Goal: Task Accomplishment & Management: Manage account settings

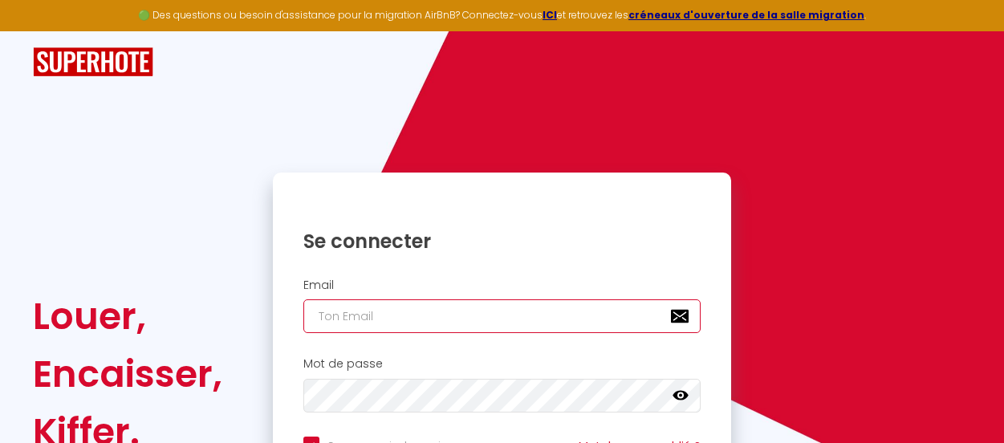
click at [348, 309] on input "email" at bounding box center [502, 316] width 398 height 34
type input "locat"
checkbox input "true"
type input "locati"
checkbox input "true"
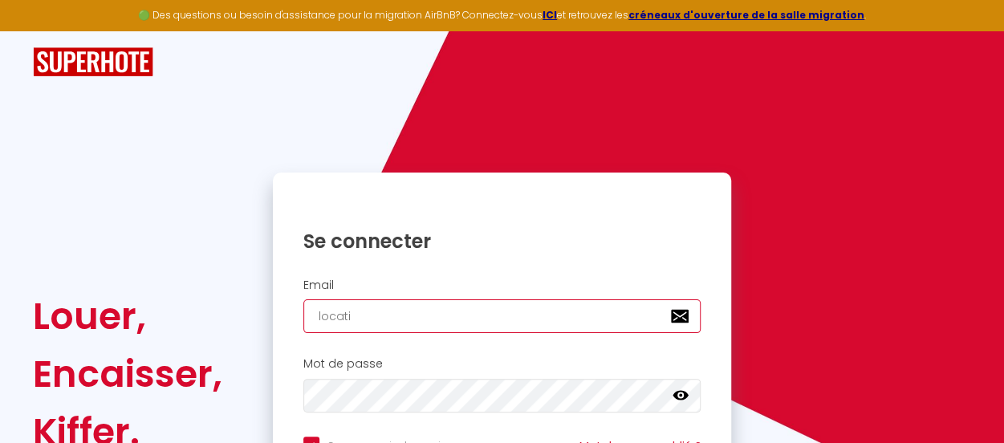
type input "locatio"
checkbox input "true"
type input "location"
checkbox input "true"
type input "location."
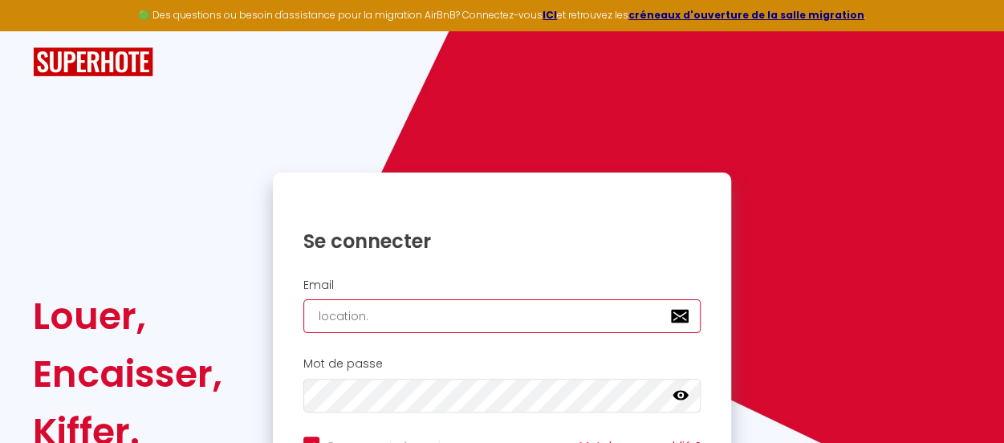
checkbox input "true"
type input "location.p"
checkbox input "true"
type input "[DOMAIN_NAME]"
checkbox input "true"
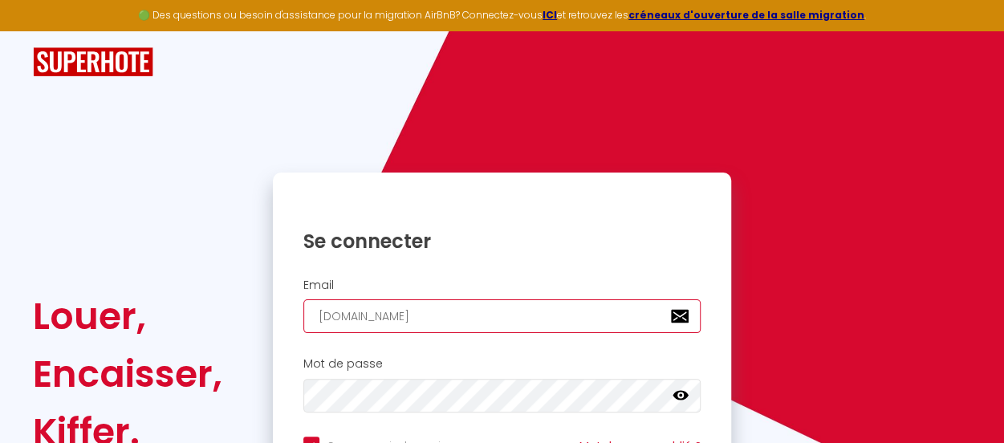
type input "location.pra"
checkbox input "true"
type input "location.prad"
checkbox input "true"
type input "location.[GEOGRAPHIC_DATA]"
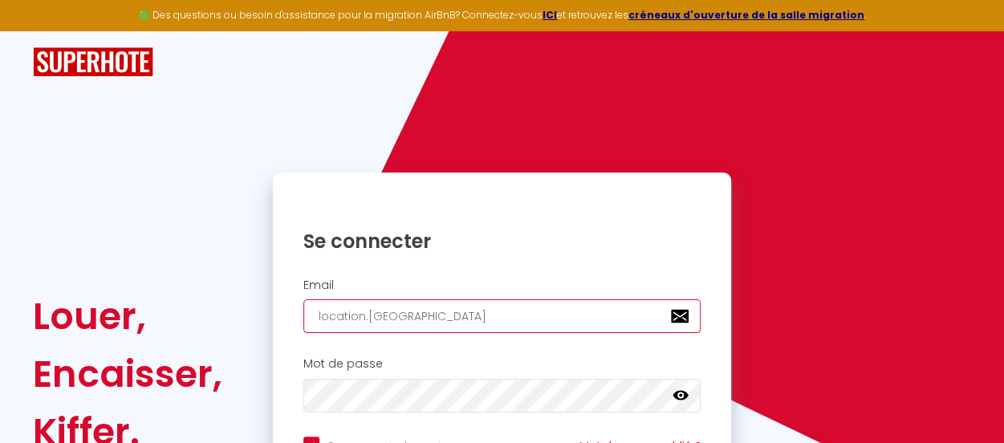
checkbox input "true"
type input "location.pradic"
checkbox input "true"
type input "location.pradic@"
checkbox input "true"
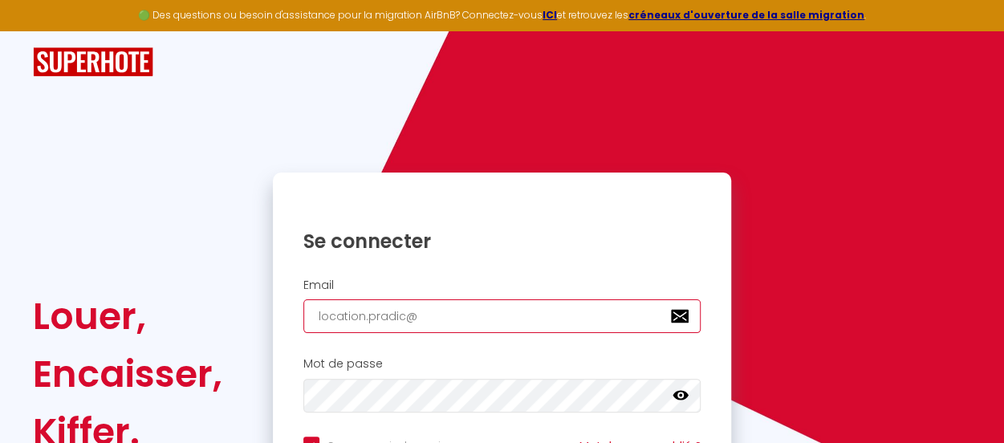
type input "location.pradic@g"
checkbox input "true"
type input "location.pradic@gm"
checkbox input "true"
type input "location.pradic@gma"
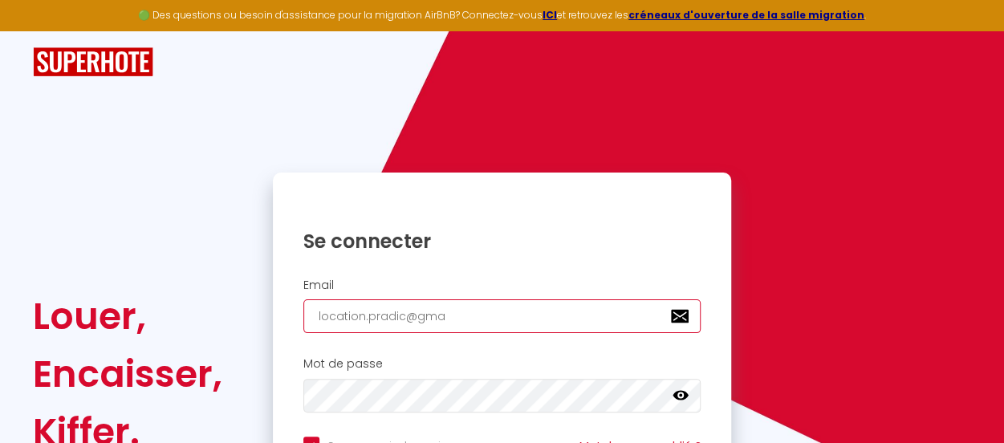
checkbox input "true"
type input "location.pradic@gmai"
checkbox input "true"
type input "[EMAIL_ADDRESS]"
checkbox input "true"
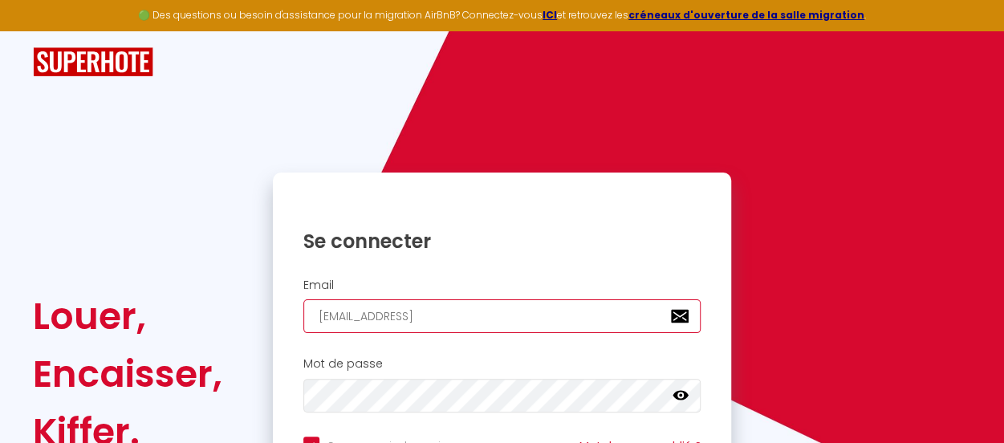
type input "[EMAIL_ADDRESS]."
checkbox input "true"
type input "location.pradic@gmail.c"
checkbox input "true"
type input "[EMAIL_ADDRESS][DOMAIN_NAME]"
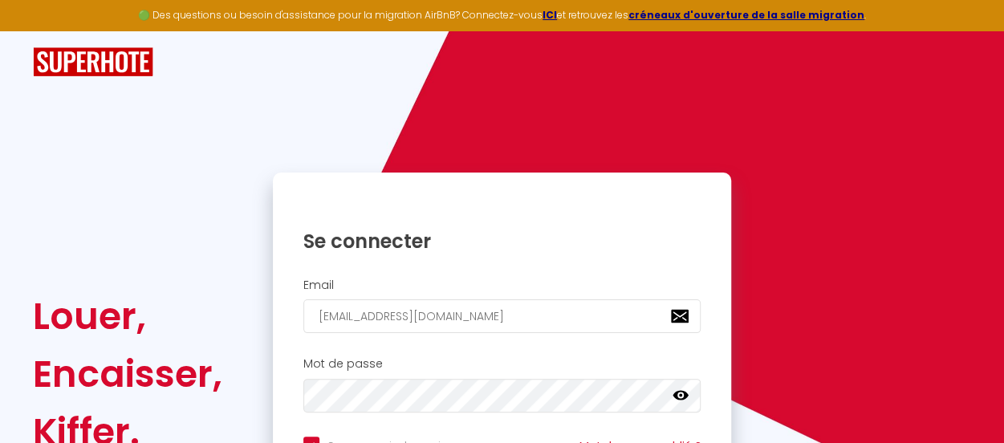
click at [368, 235] on h1 "Se connecter" at bounding box center [502, 241] width 398 height 25
click at [337, 236] on h1 "Se connecter" at bounding box center [502, 241] width 398 height 25
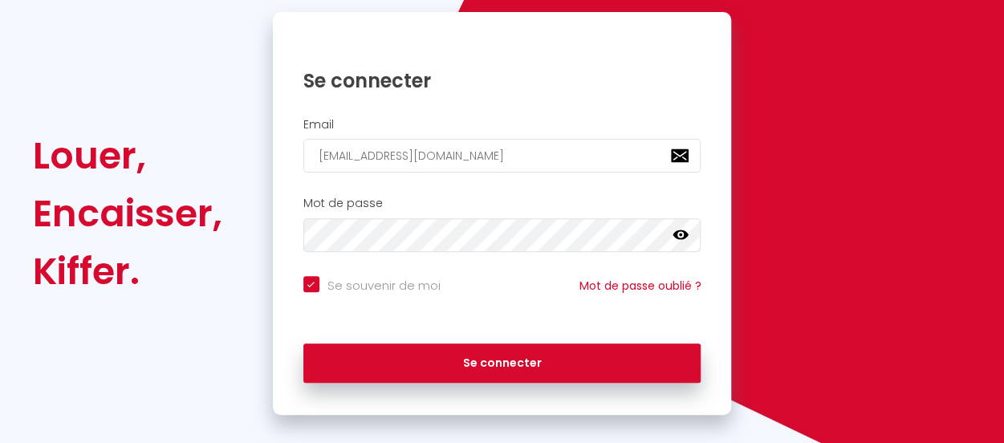
click at [680, 237] on icon at bounding box center [680, 235] width 16 height 16
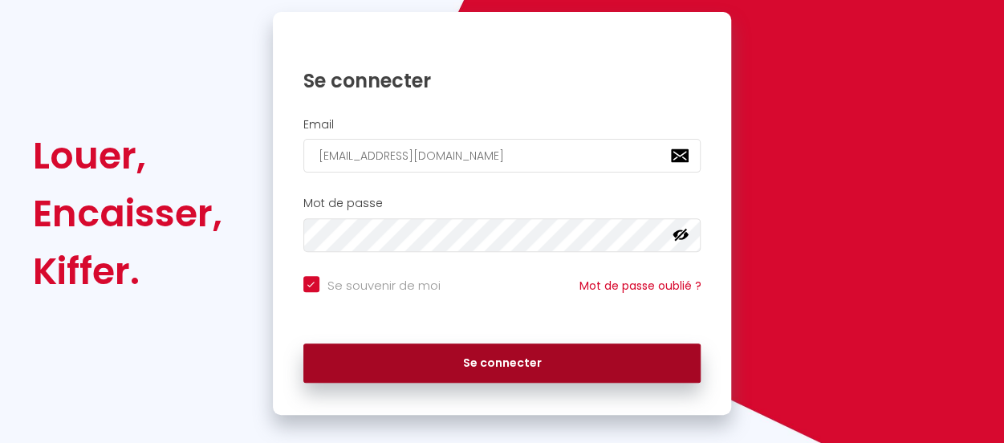
click at [504, 366] on button "Se connecter" at bounding box center [502, 363] width 398 height 40
checkbox input "true"
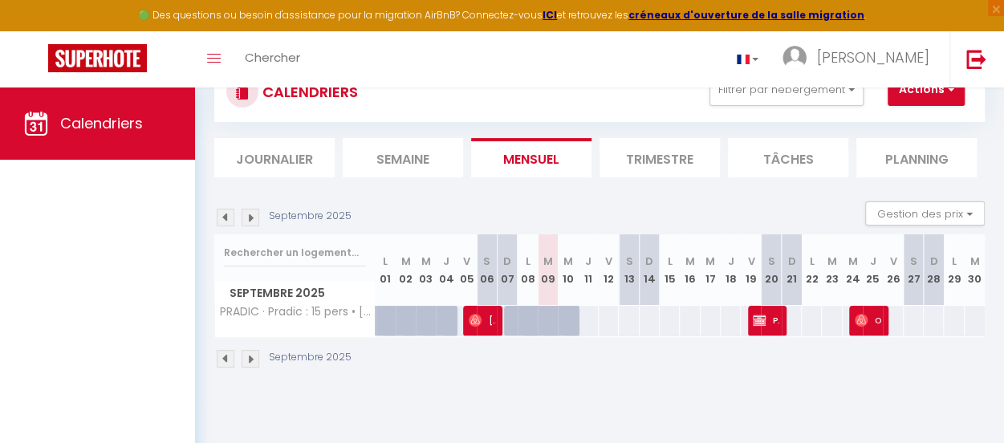
scroll to position [83, 0]
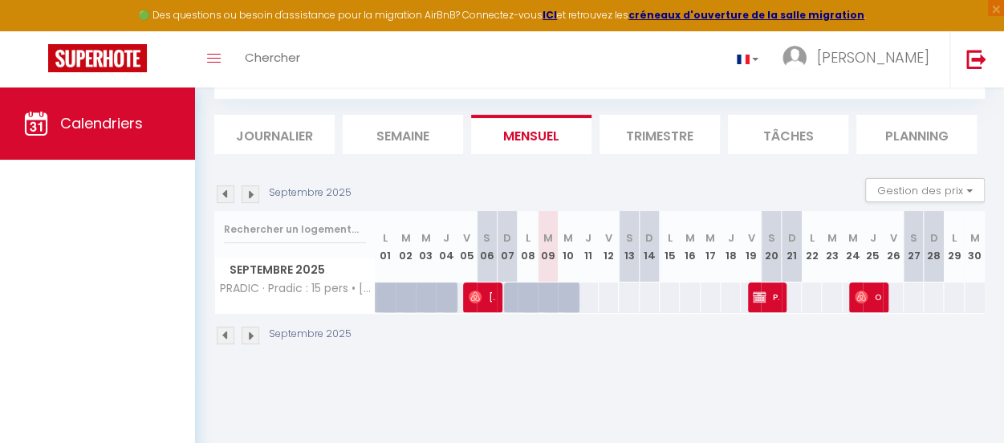
click at [256, 335] on img at bounding box center [251, 336] width 18 height 18
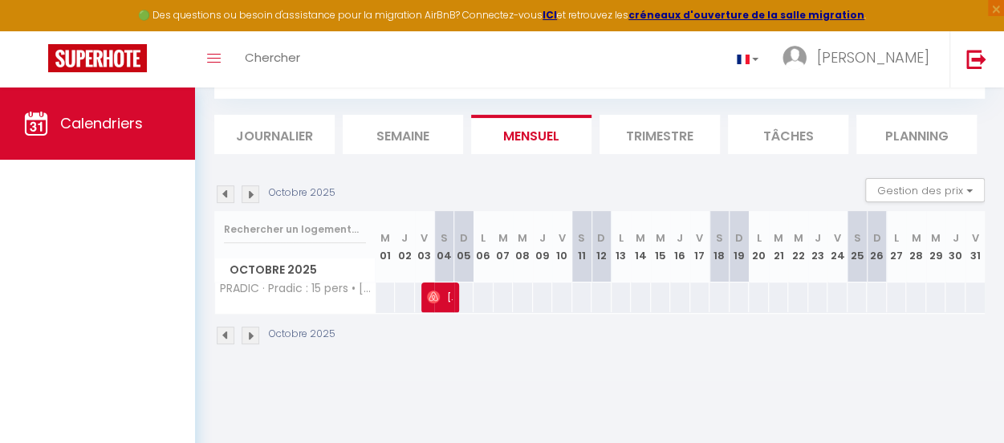
click at [254, 331] on img at bounding box center [251, 336] width 18 height 18
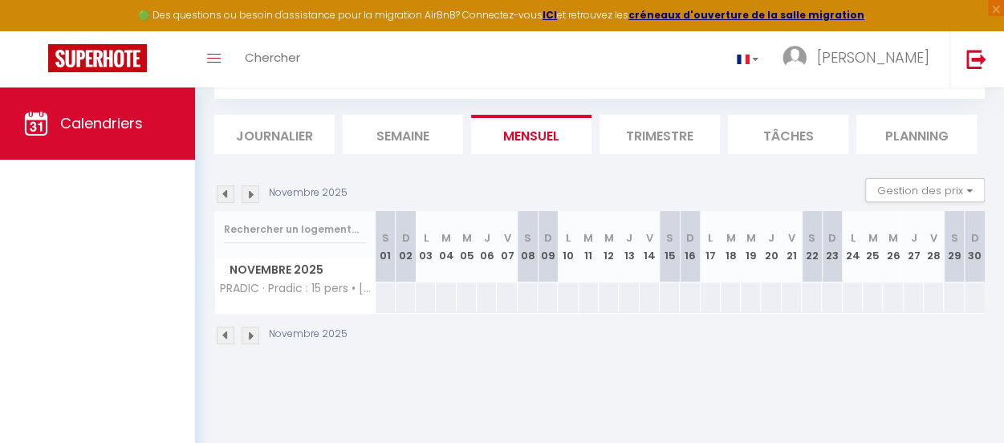
click at [254, 331] on img at bounding box center [251, 336] width 18 height 18
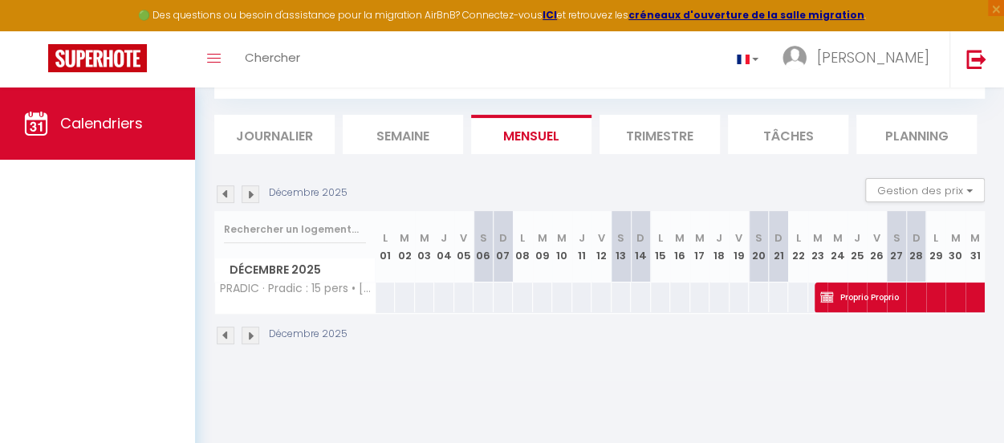
click at [224, 331] on img at bounding box center [226, 336] width 18 height 18
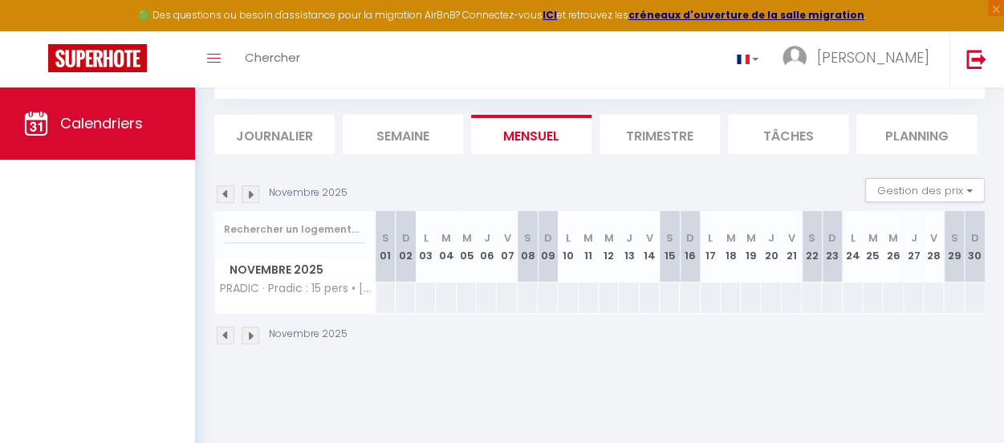
click at [225, 335] on img at bounding box center [226, 336] width 18 height 18
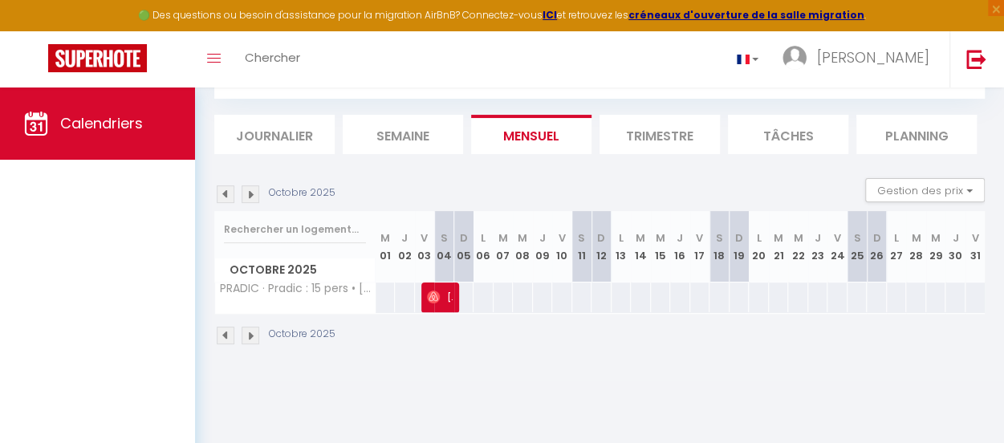
click at [228, 333] on img at bounding box center [226, 336] width 18 height 18
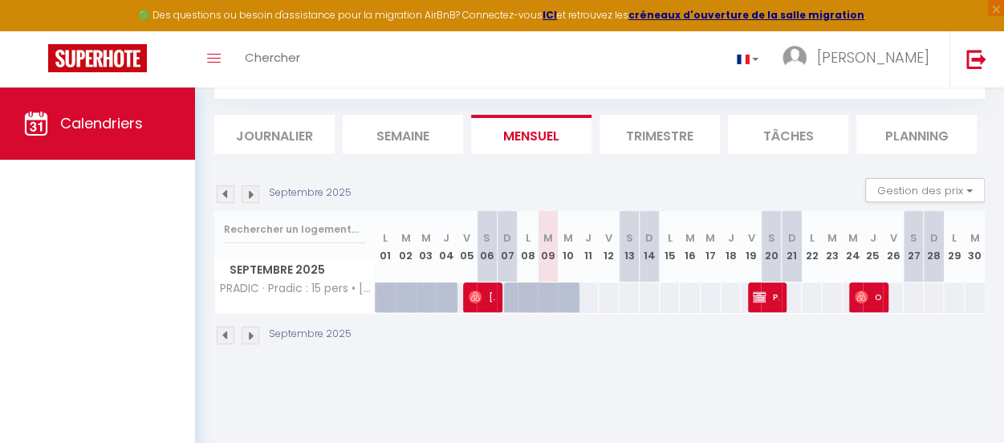
click at [525, 294] on div at bounding box center [535, 306] width 20 height 30
